Goal: Obtain resource: Download file/media

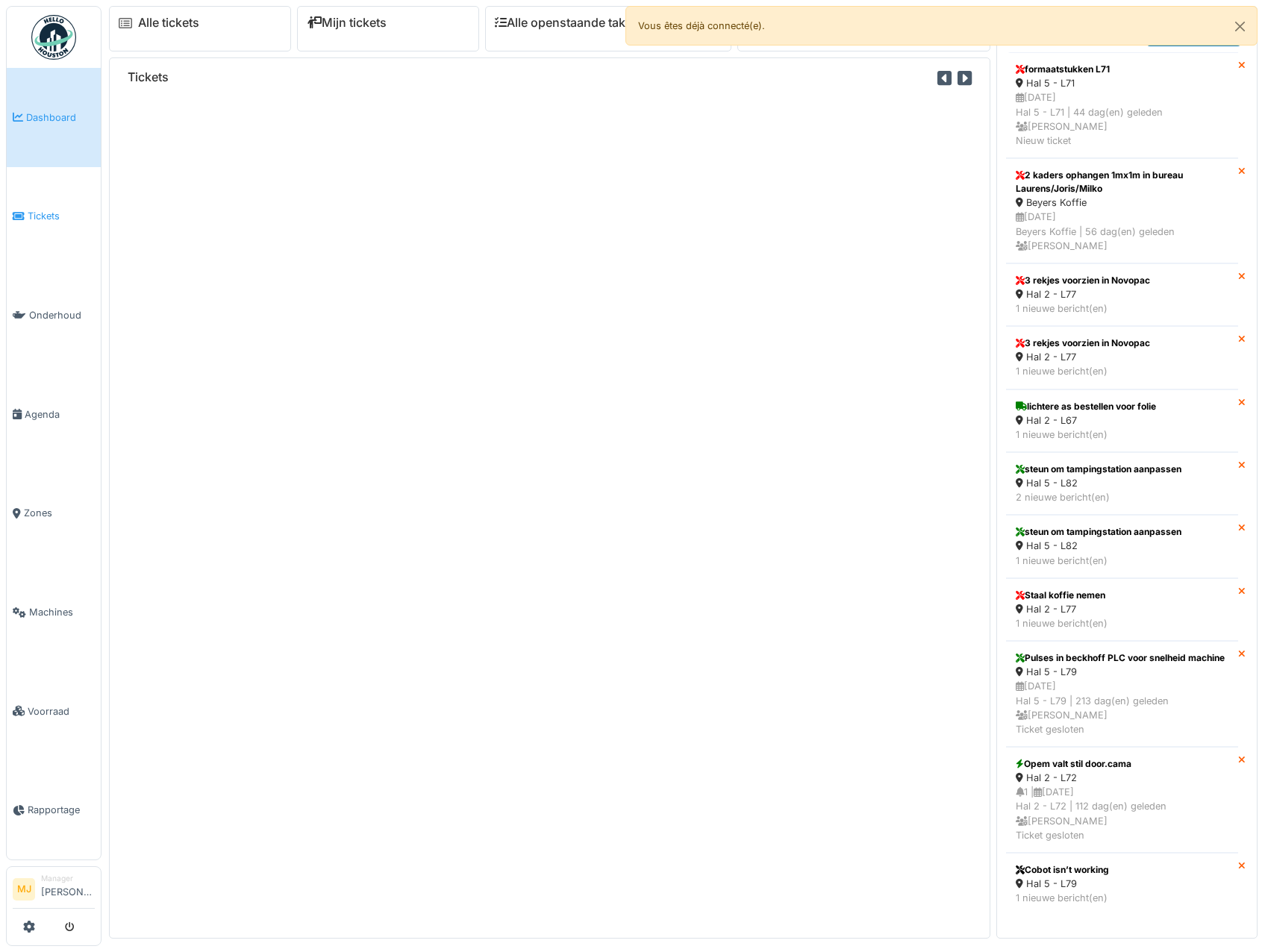
drag, startPoint x: 0, startPoint y: 0, endPoint x: 31, endPoint y: 214, distance: 216.2
click at [31, 214] on span "Tickets" at bounding box center [61, 216] width 67 height 14
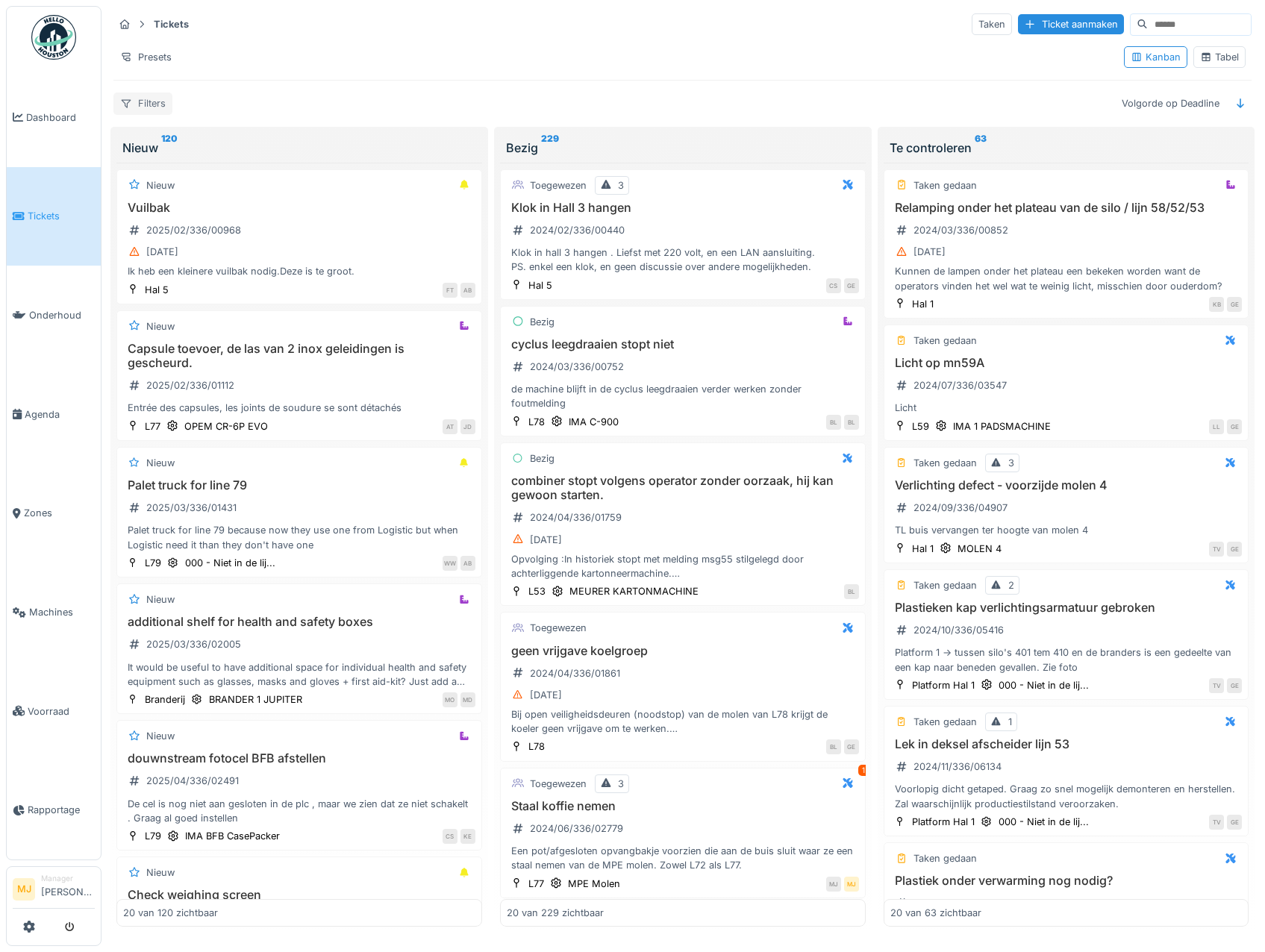
click at [153, 100] on div "Filters" at bounding box center [143, 103] width 59 height 22
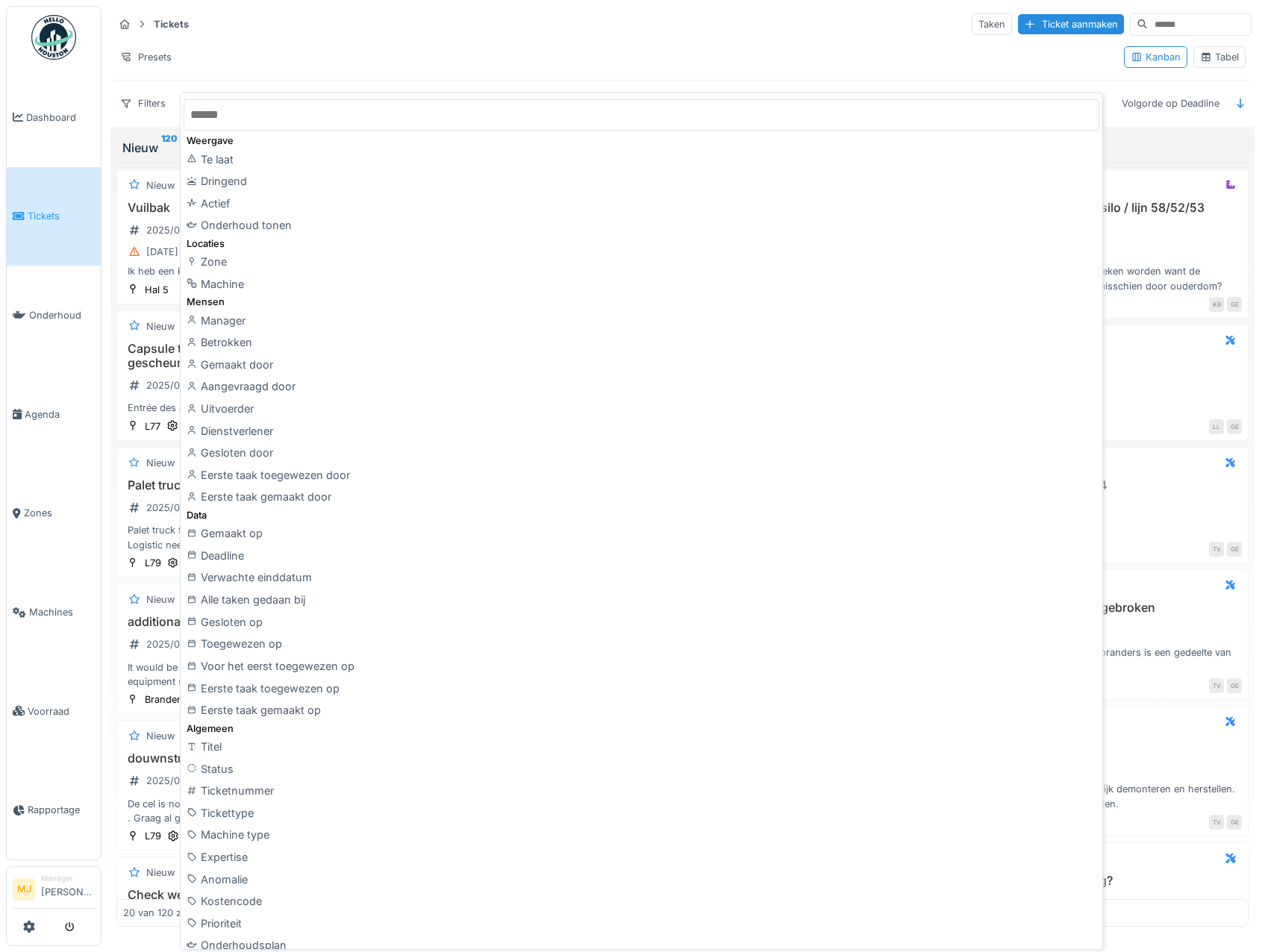
click at [275, 60] on div "Presets" at bounding box center [613, 57] width 999 height 22
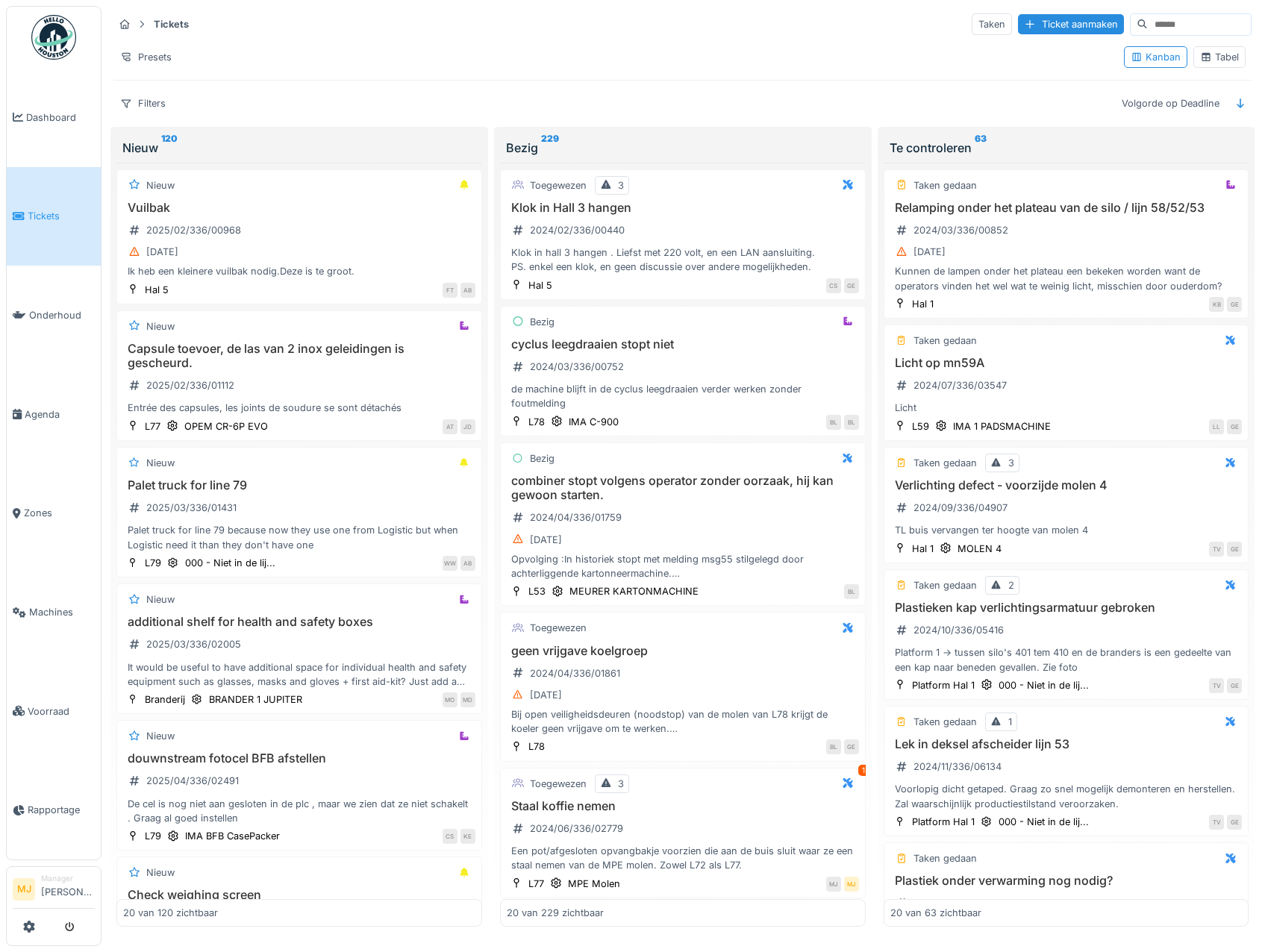
click at [1223, 47] on div "Tabel" at bounding box center [1219, 57] width 53 height 22
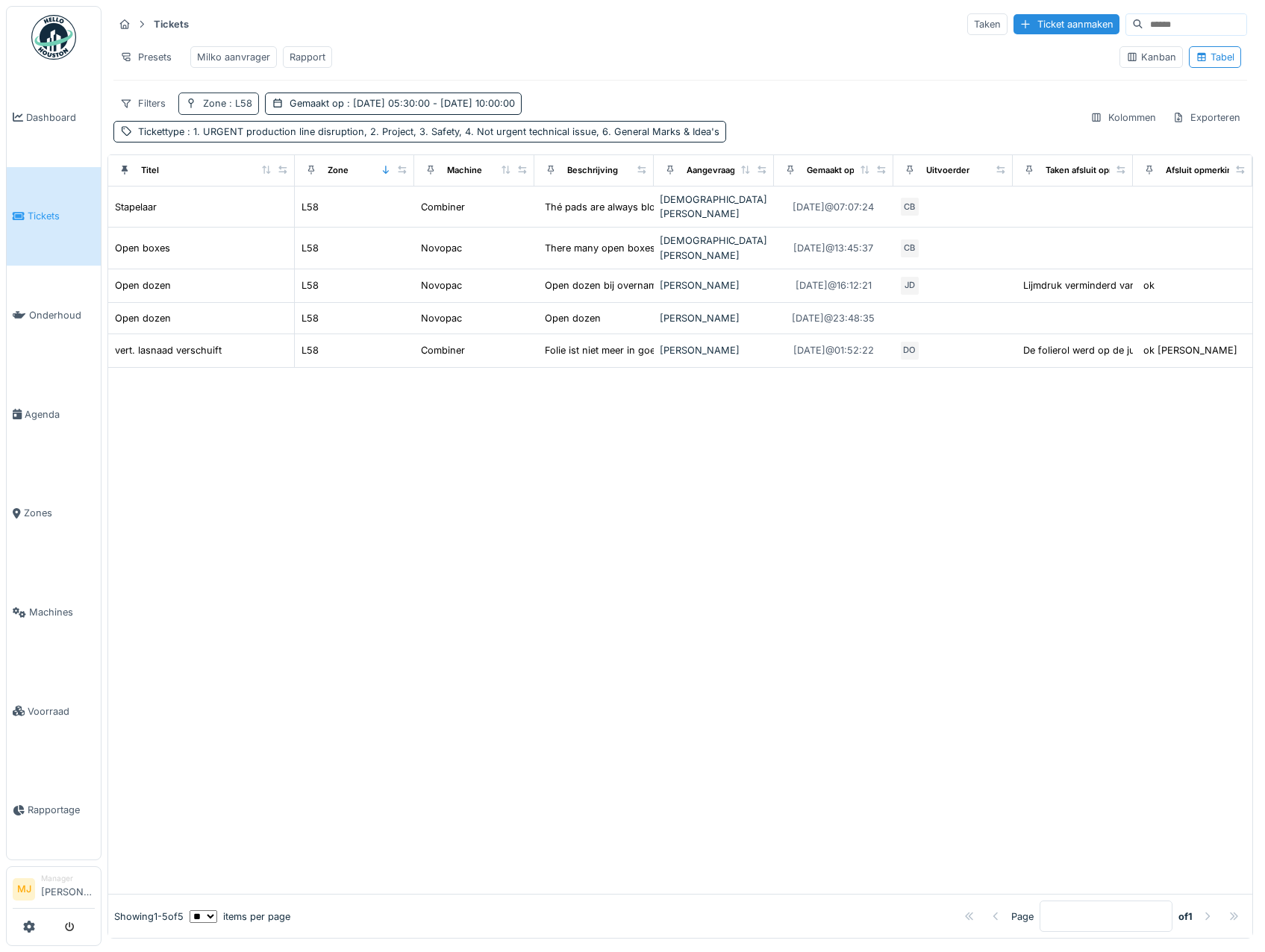
click at [238, 109] on span ": L58" at bounding box center [239, 103] width 26 height 11
click at [266, 153] on div at bounding box center [264, 153] width 12 height 14
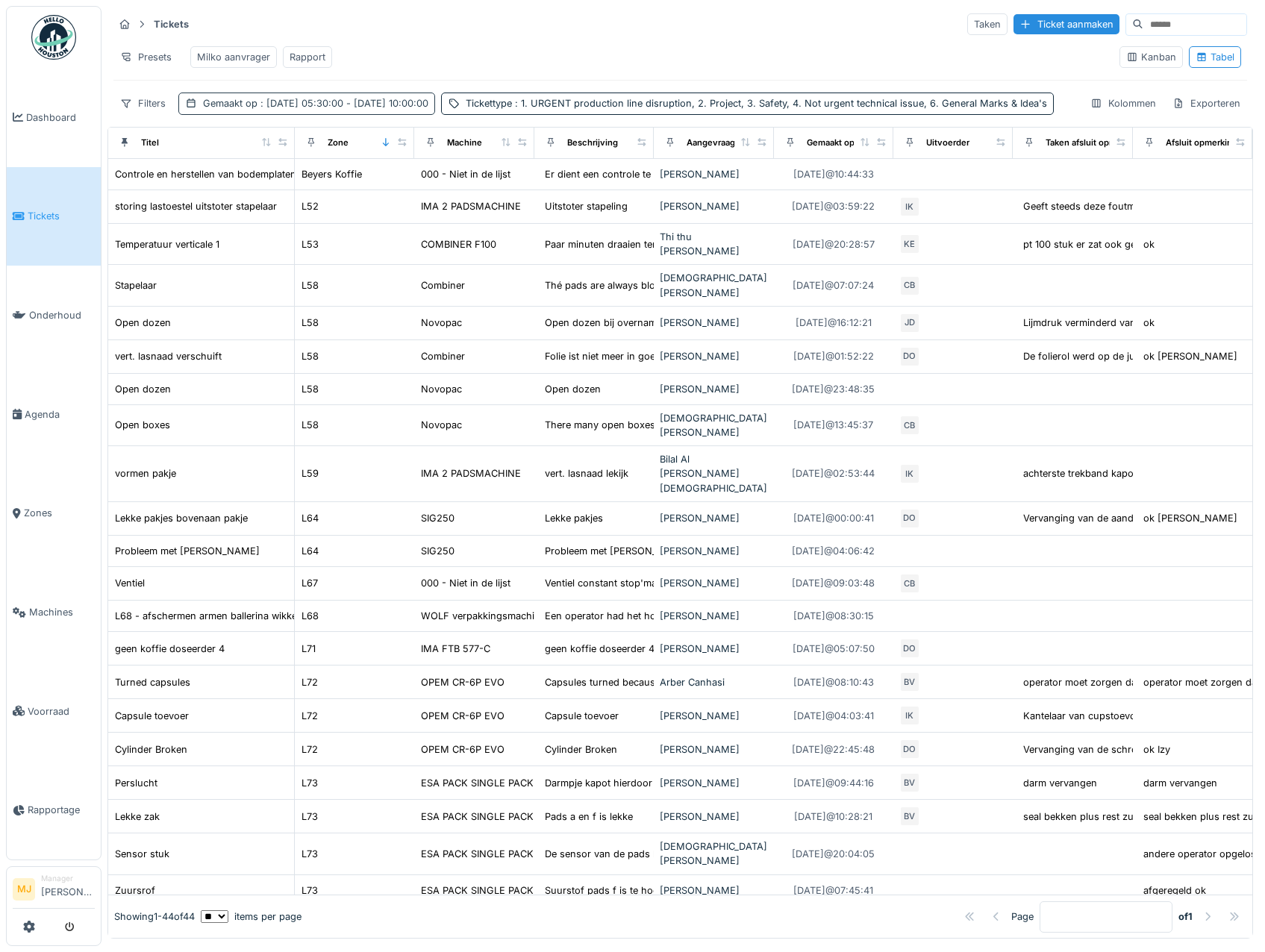
click at [222, 110] on div "Gemaakt op : 4-9-2025 05:30:00 - 5-9-2025 10:00:00" at bounding box center [315, 103] width 225 height 14
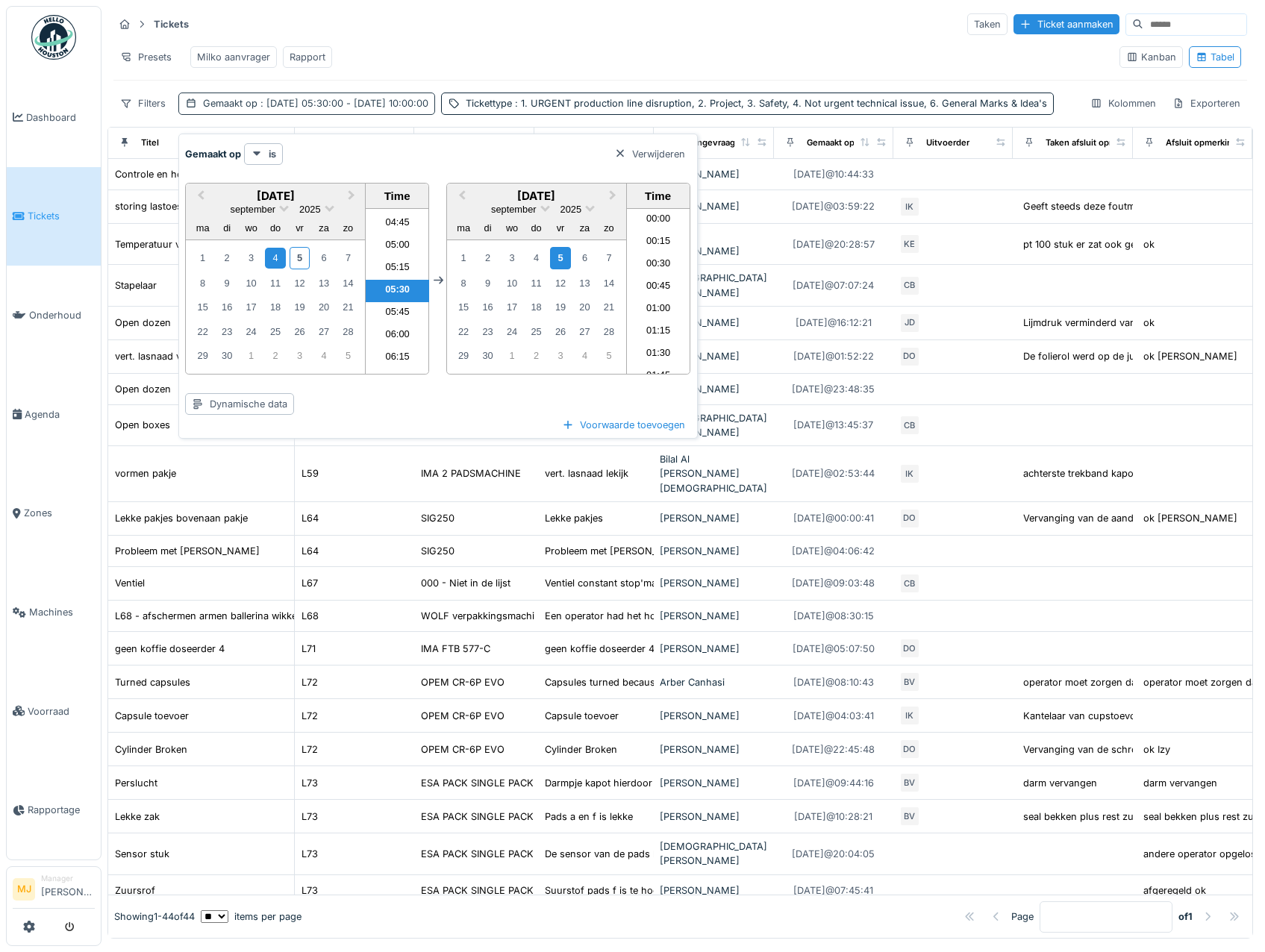
scroll to position [824, 0]
click at [201, 197] on span "Previous Month" at bounding box center [201, 196] width 0 height 17
click at [201, 197] on span "Previous Month" at bounding box center [201, 197] width 0 height 17
click at [197, 203] on button "Previous Month" at bounding box center [199, 197] width 24 height 24
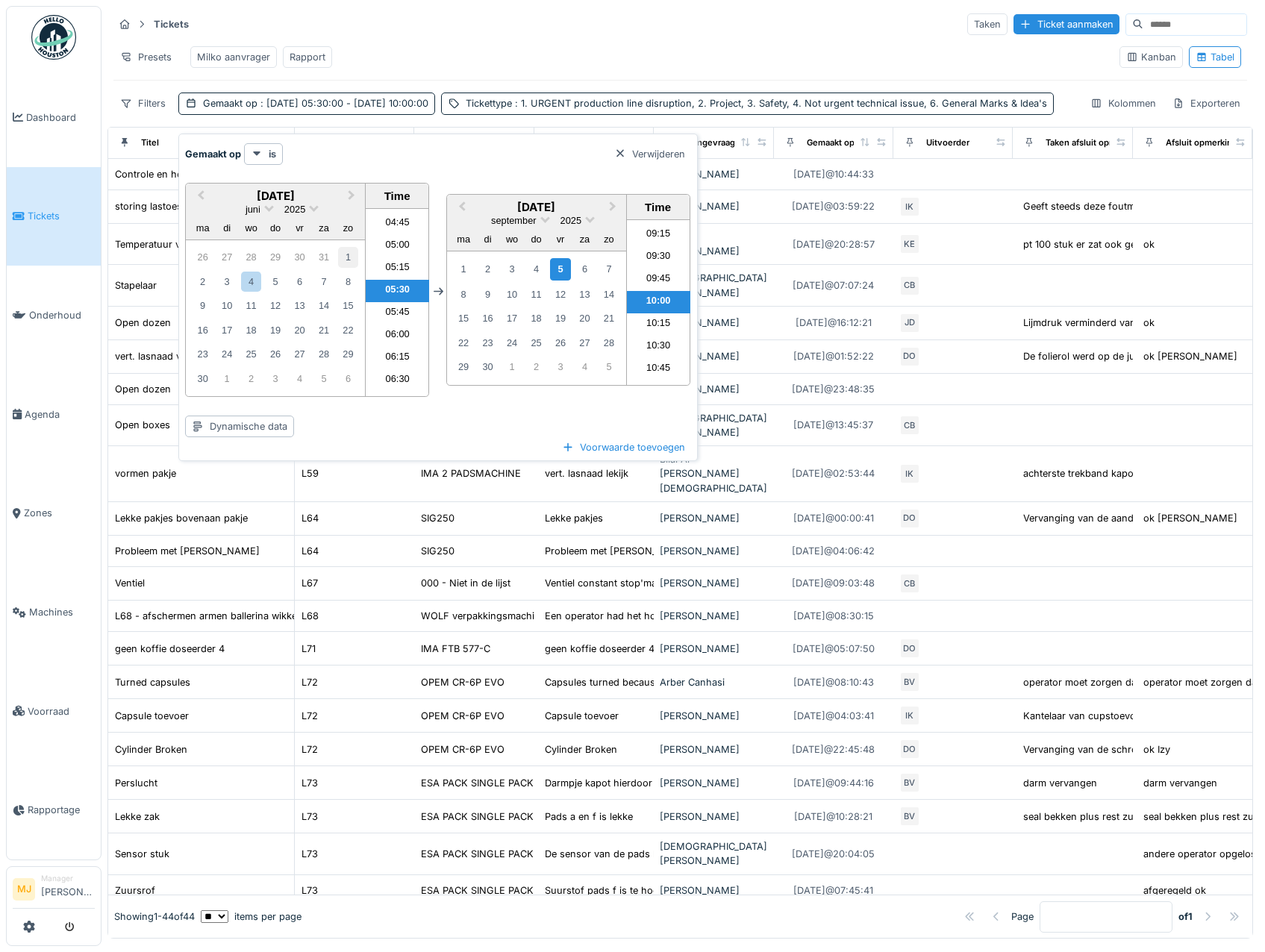
click at [347, 260] on div "1" at bounding box center [348, 256] width 20 height 20
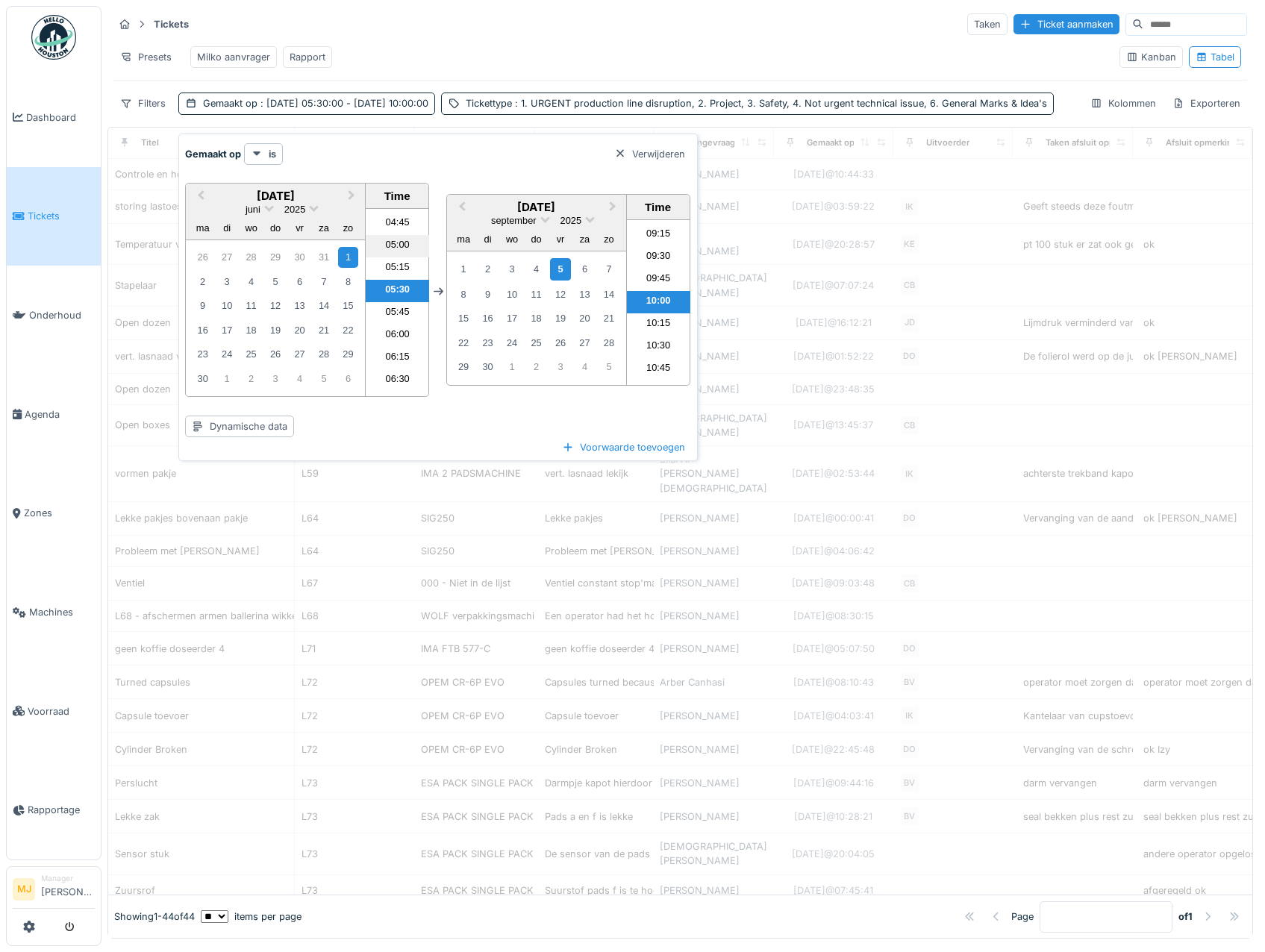
click at [390, 251] on li "05:00" at bounding box center [398, 247] width 64 height 22
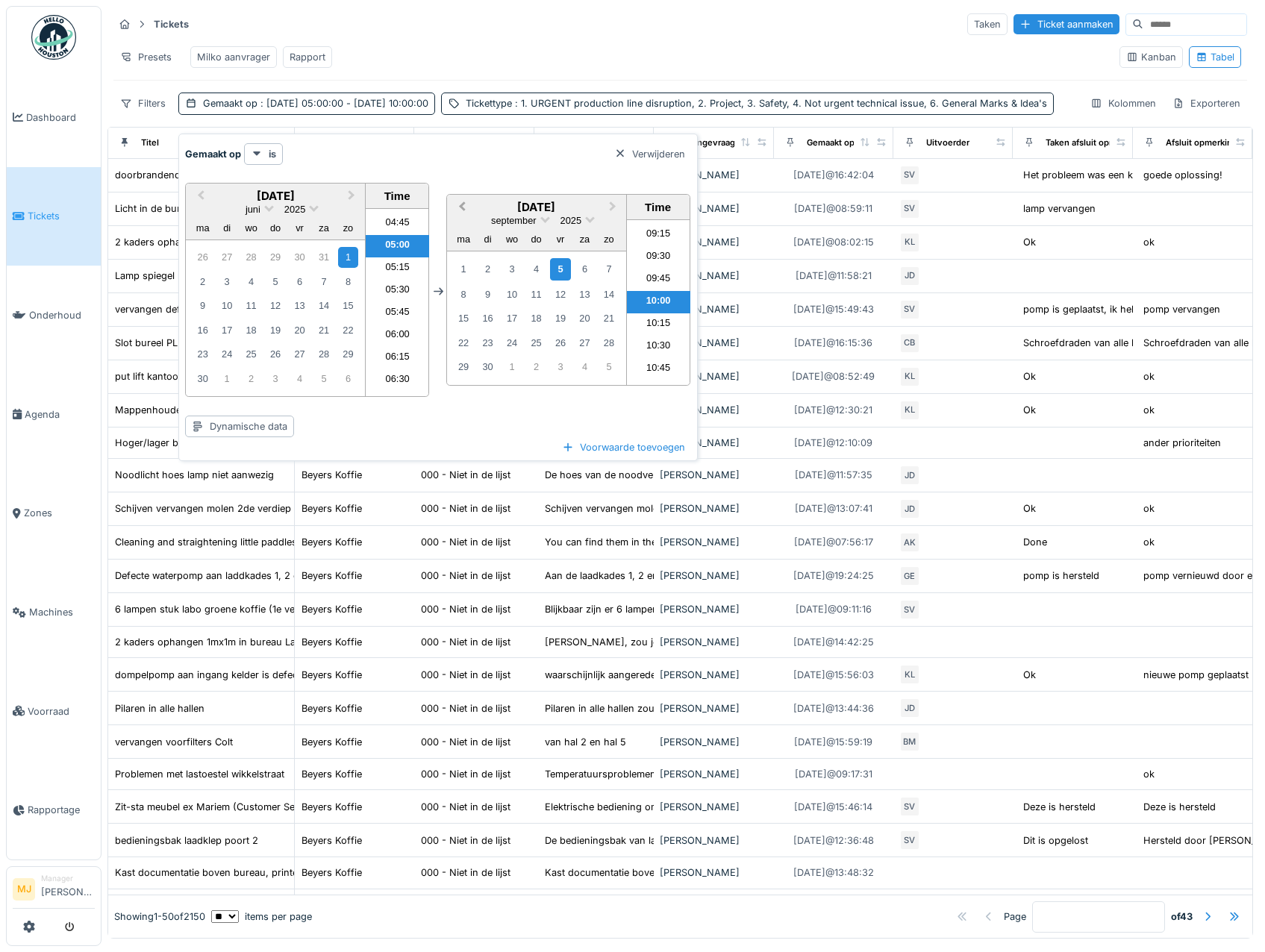
click at [462, 206] on span "Previous Month" at bounding box center [462, 207] width 0 height 17
click at [462, 208] on span "Previous Month" at bounding box center [462, 208] width 0 height 17
click at [491, 266] on div "1" at bounding box center [487, 268] width 20 height 20
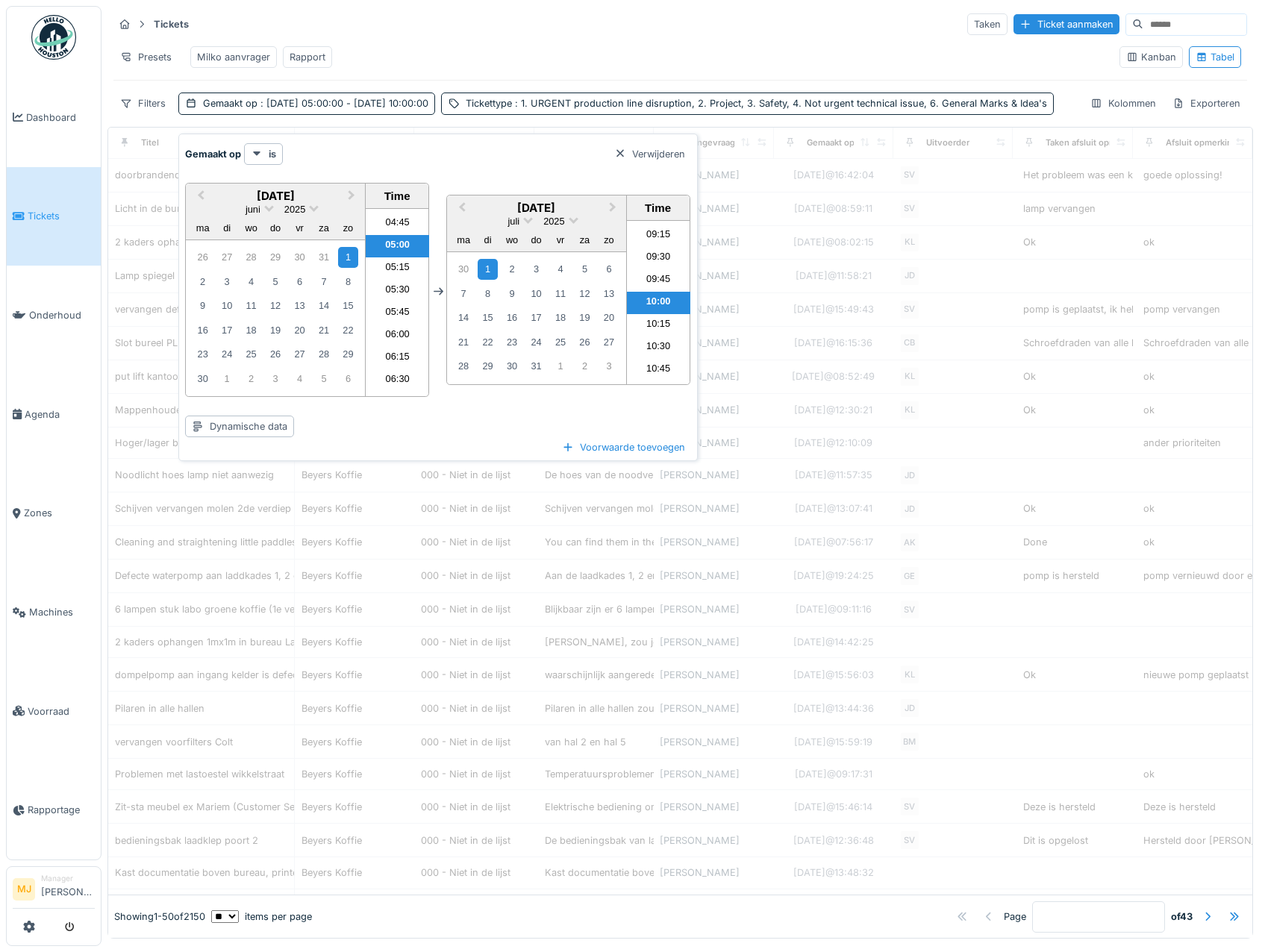
click at [549, 162] on div "Gemaakt op is Verwijderen" at bounding box center [438, 153] width 506 height 22
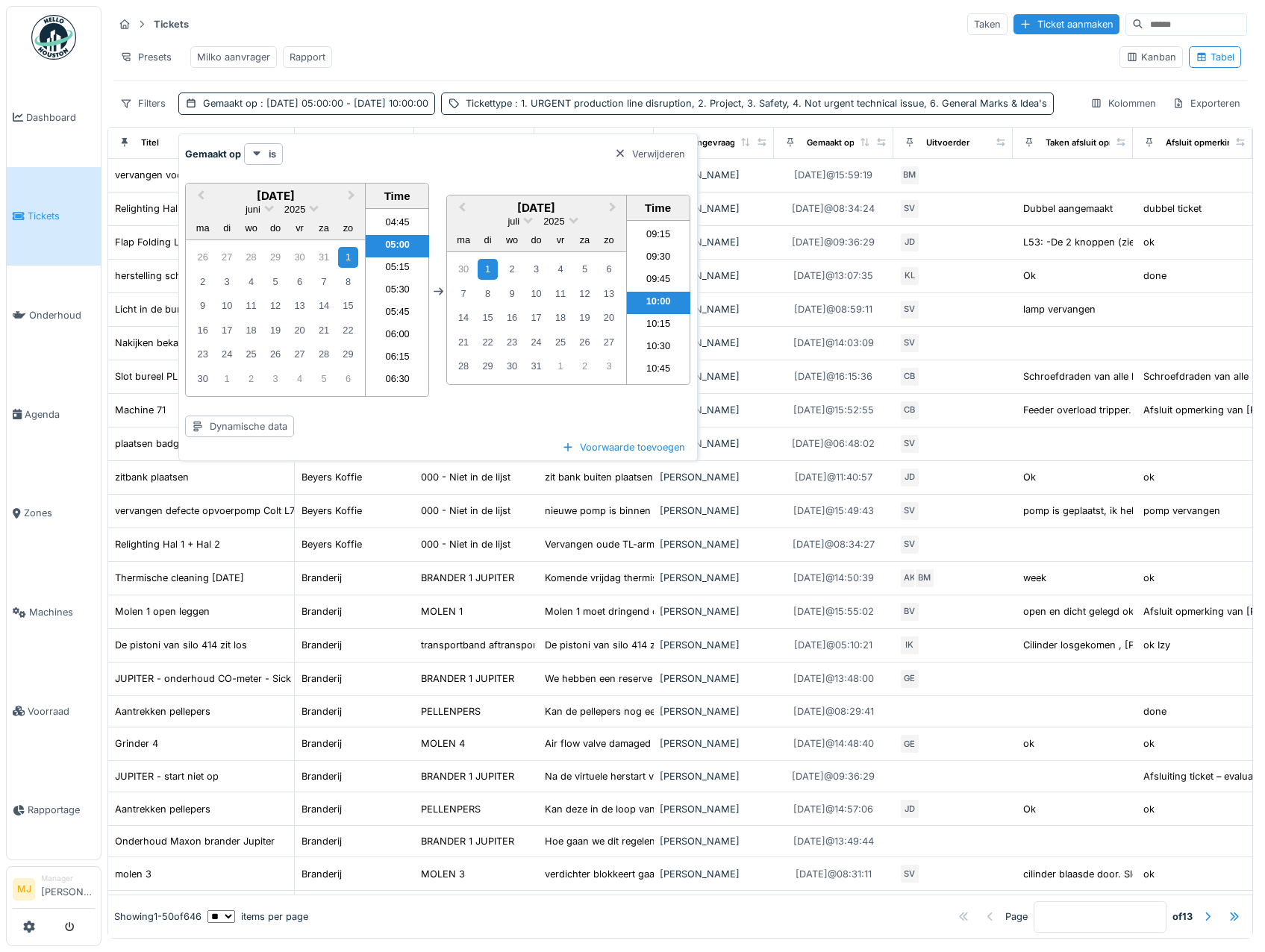
click at [661, 245] on li "09:15" at bounding box center [659, 235] width 64 height 22
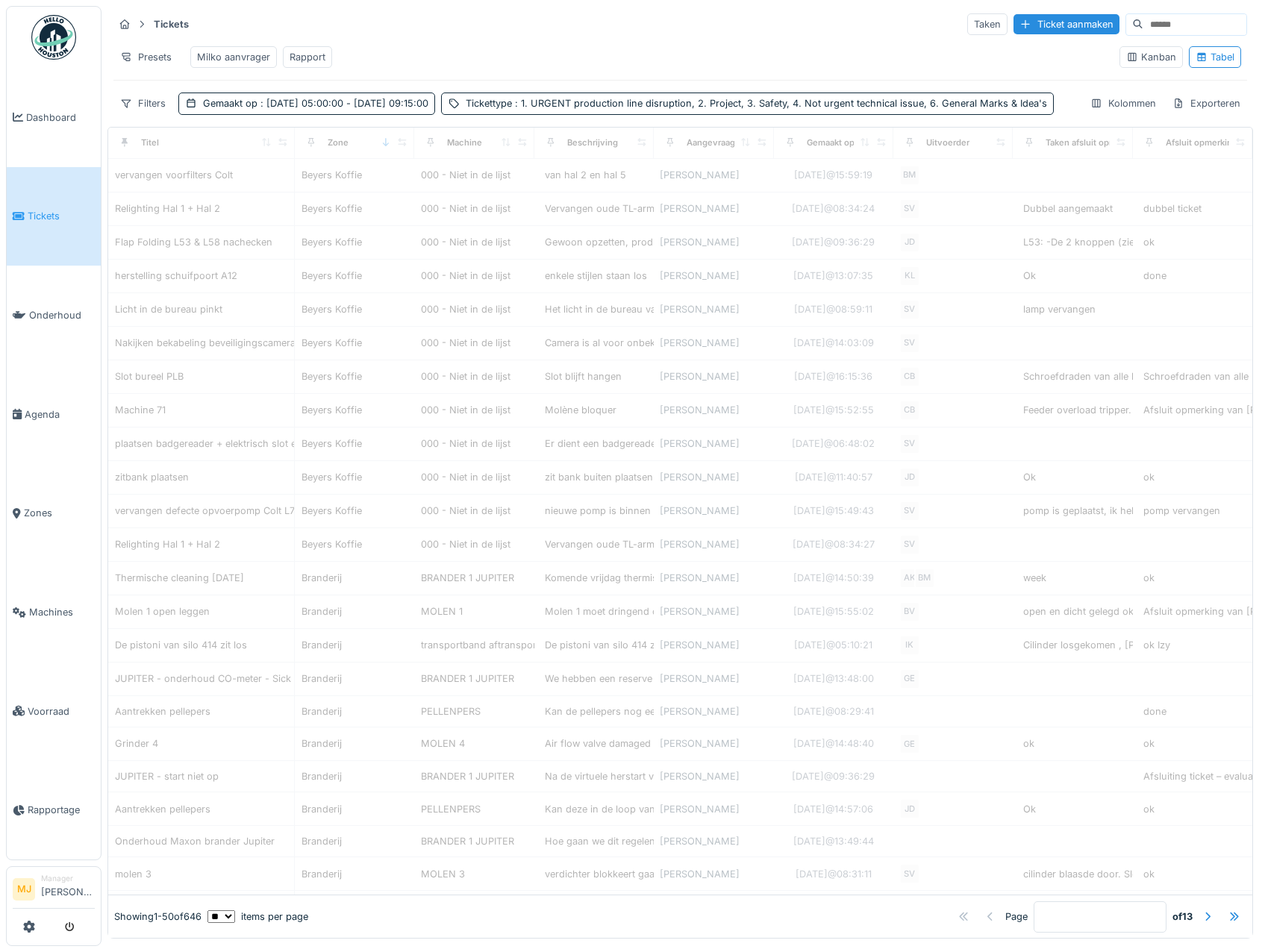
click at [788, 114] on div "Filters Gemaakt op : 1-6-2025 05:00:00 - 1-7-2025 09:15:00 Tickettype : 1. URGE…" at bounding box center [584, 103] width 940 height 22
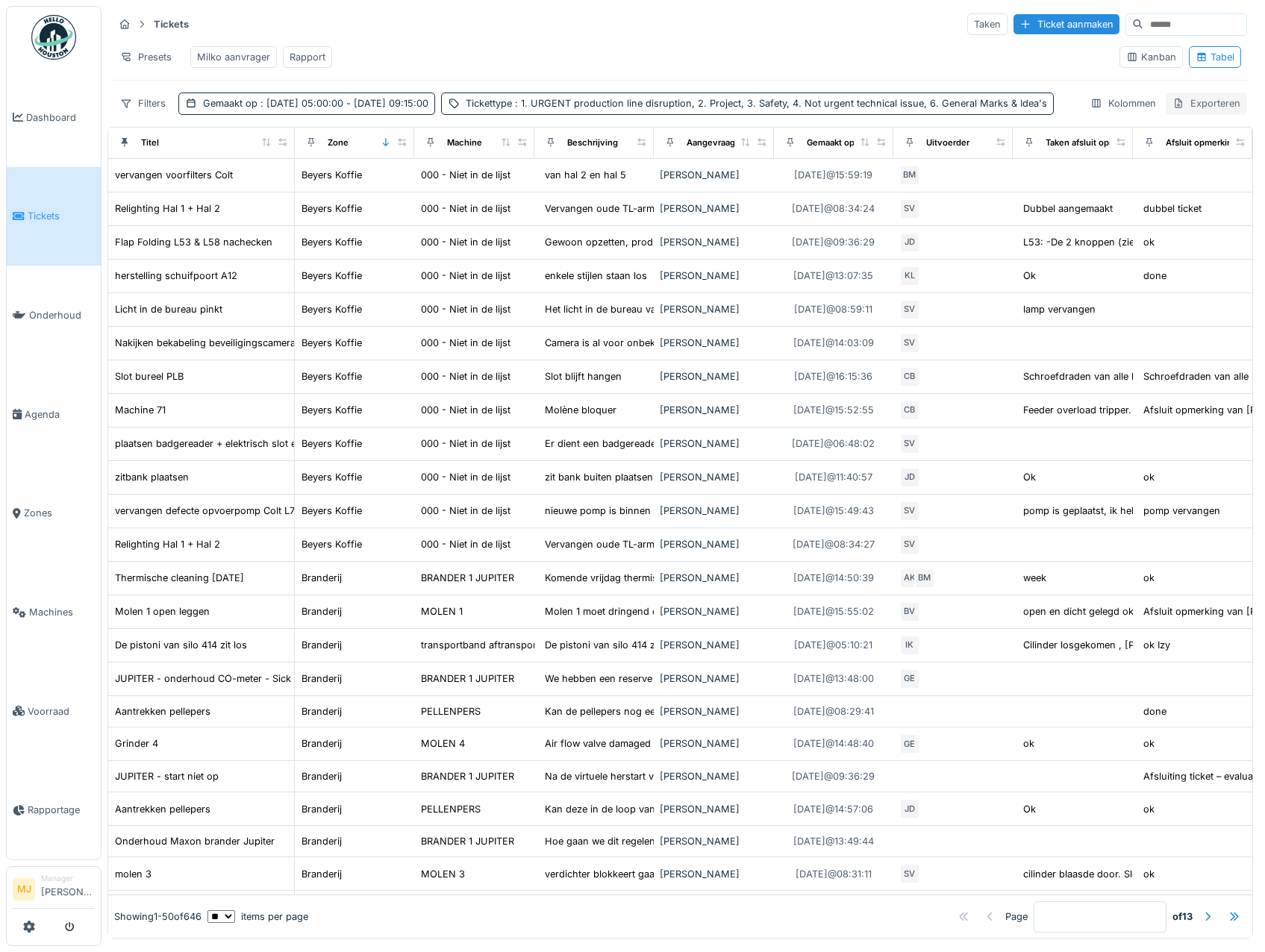
click at [1177, 114] on div "Exporteren" at bounding box center [1206, 103] width 81 height 22
click at [1162, 165] on div "Exporteer naar Excel" at bounding box center [1146, 162] width 125 height 22
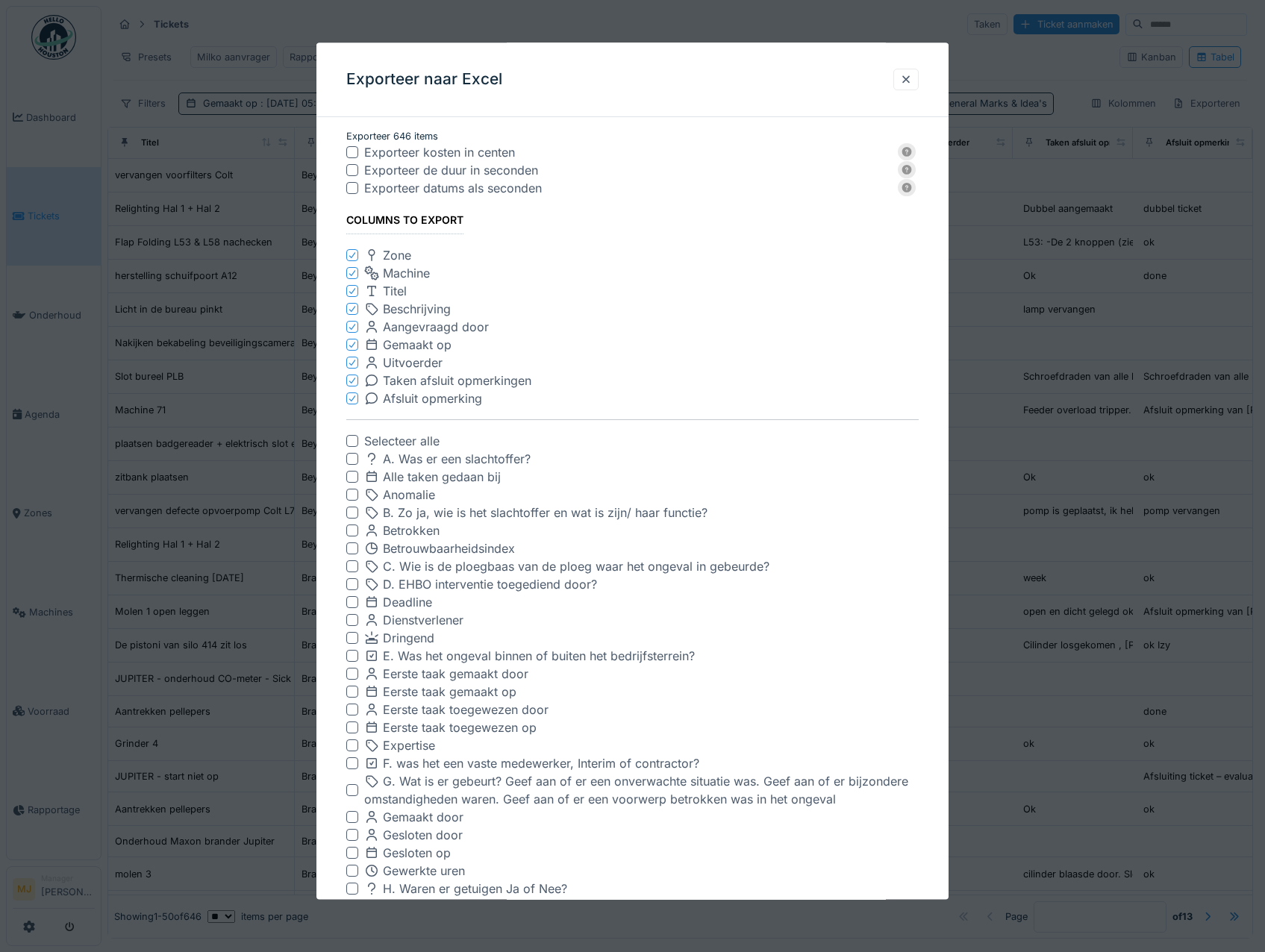
click at [351, 173] on div at bounding box center [353, 171] width 12 height 12
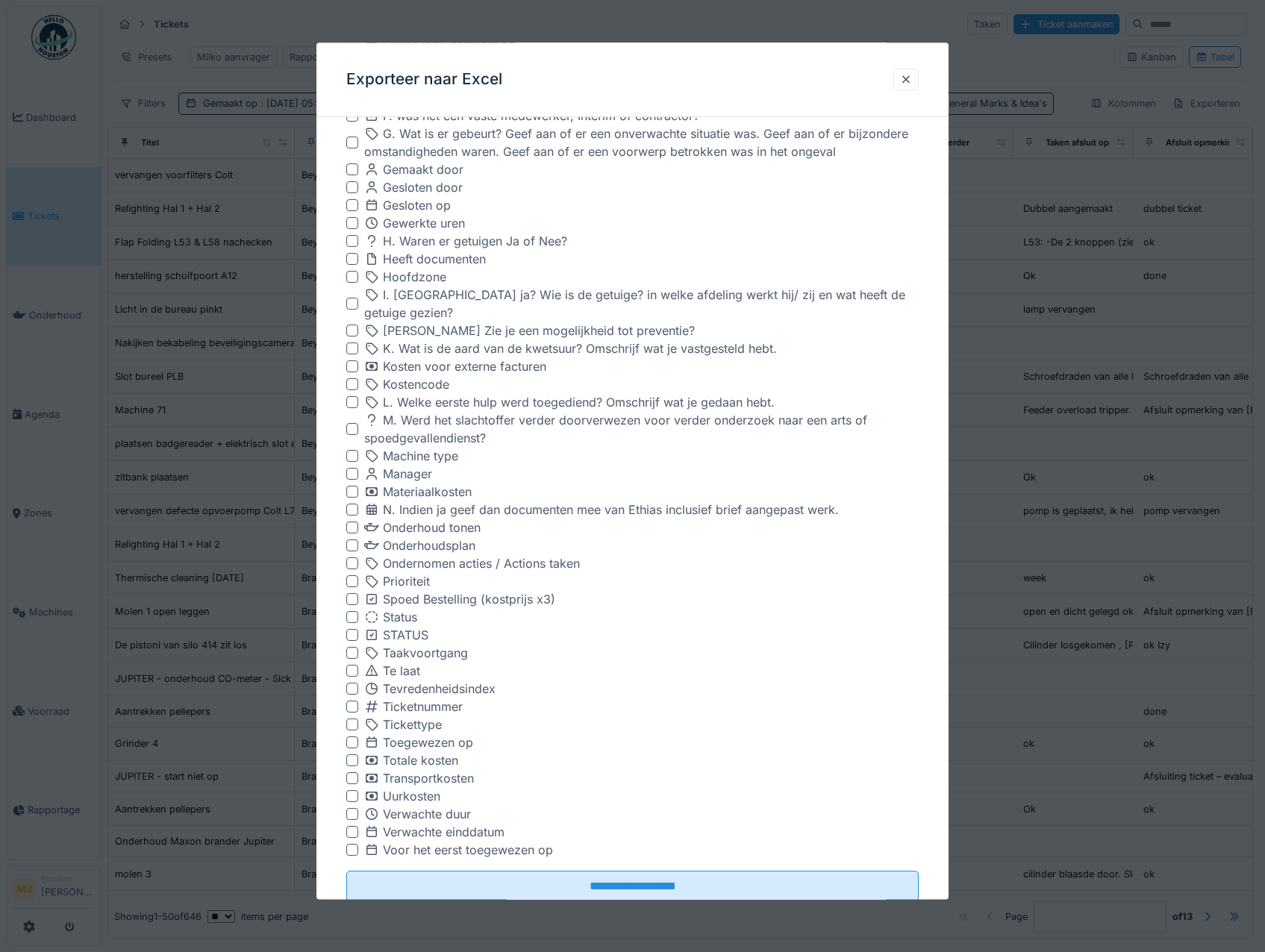
scroll to position [674, 0]
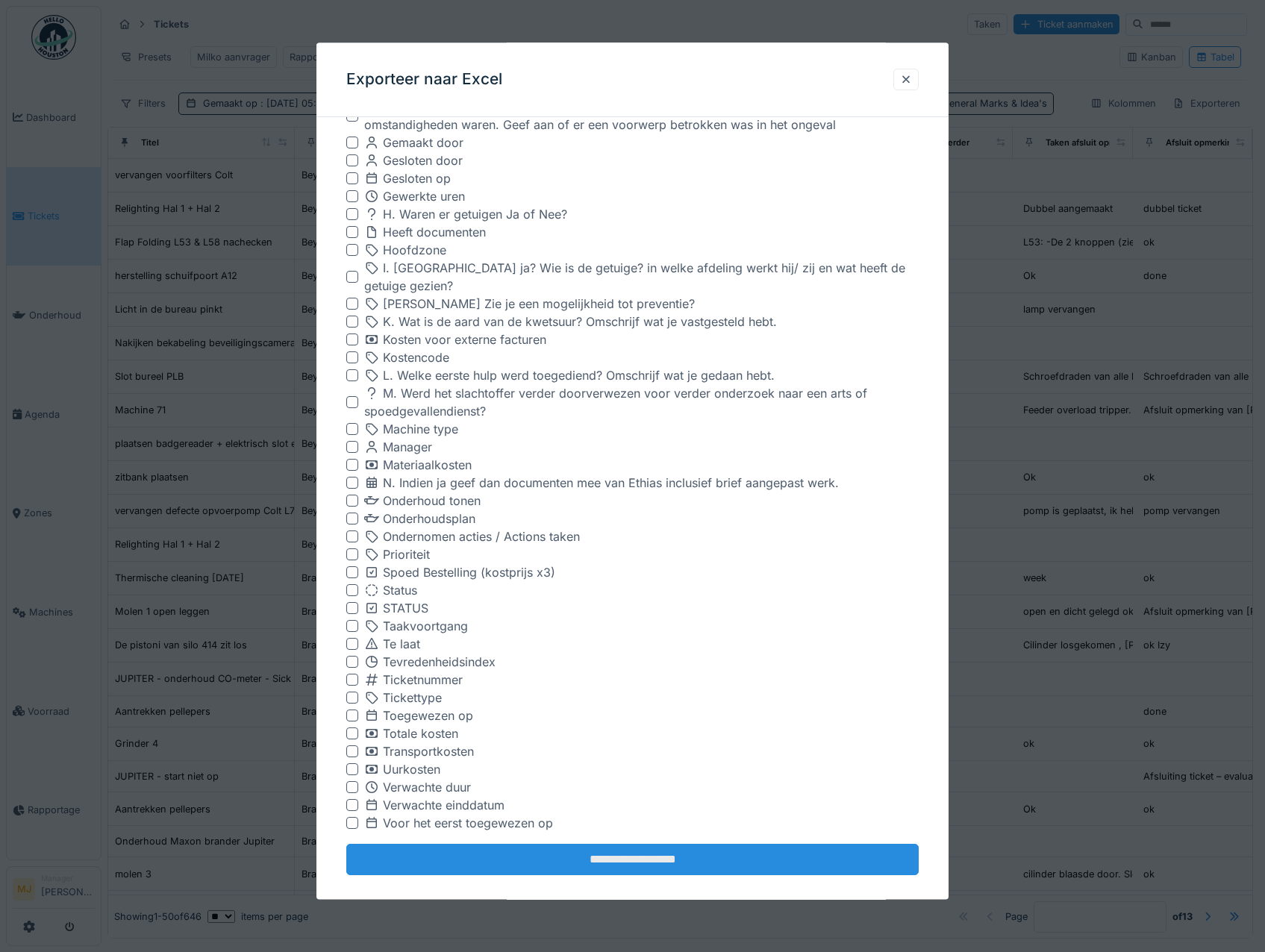
click at [618, 850] on input "**********" at bounding box center [633, 861] width 573 height 31
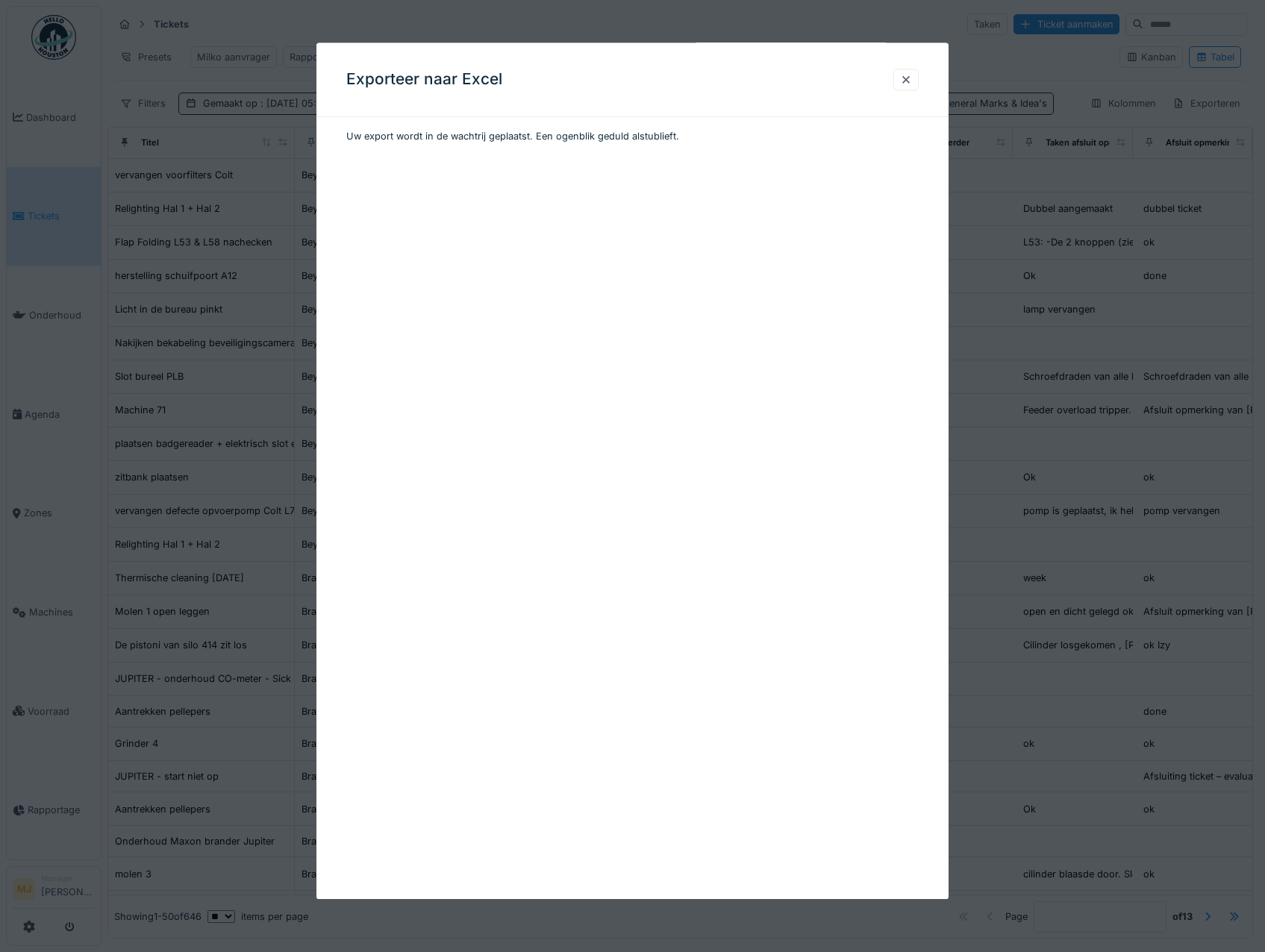
scroll to position [0, 0]
click at [385, 166] on div "Downloaden" at bounding box center [390, 169] width 86 height 20
